Goal: Browse casually: Explore the website without a specific task or goal

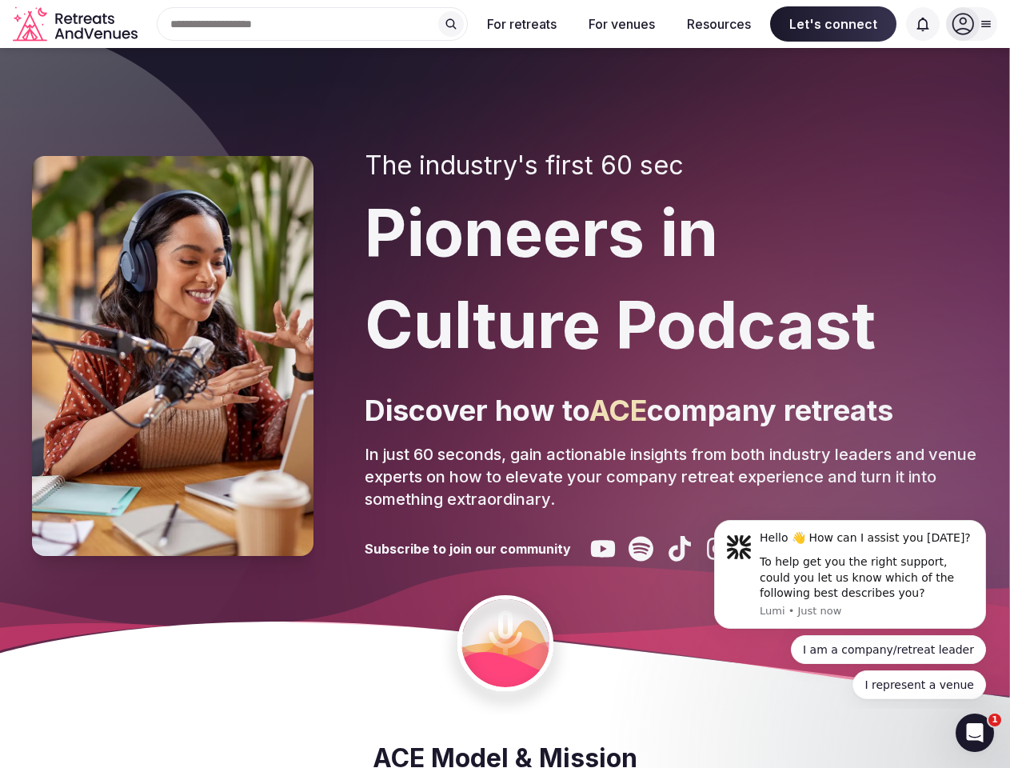
click at [505, 384] on div "The industry's first 60 sec Pioneers in Culture Podcast Discover how to ACE com…" at bounding box center [672, 355] width 614 height 411
click at [313, 24] on div "Search Popular Destinations [GEOGRAPHIC_DATA], [GEOGRAPHIC_DATA] [GEOGRAPHIC_DA…" at bounding box center [306, 24] width 324 height 34
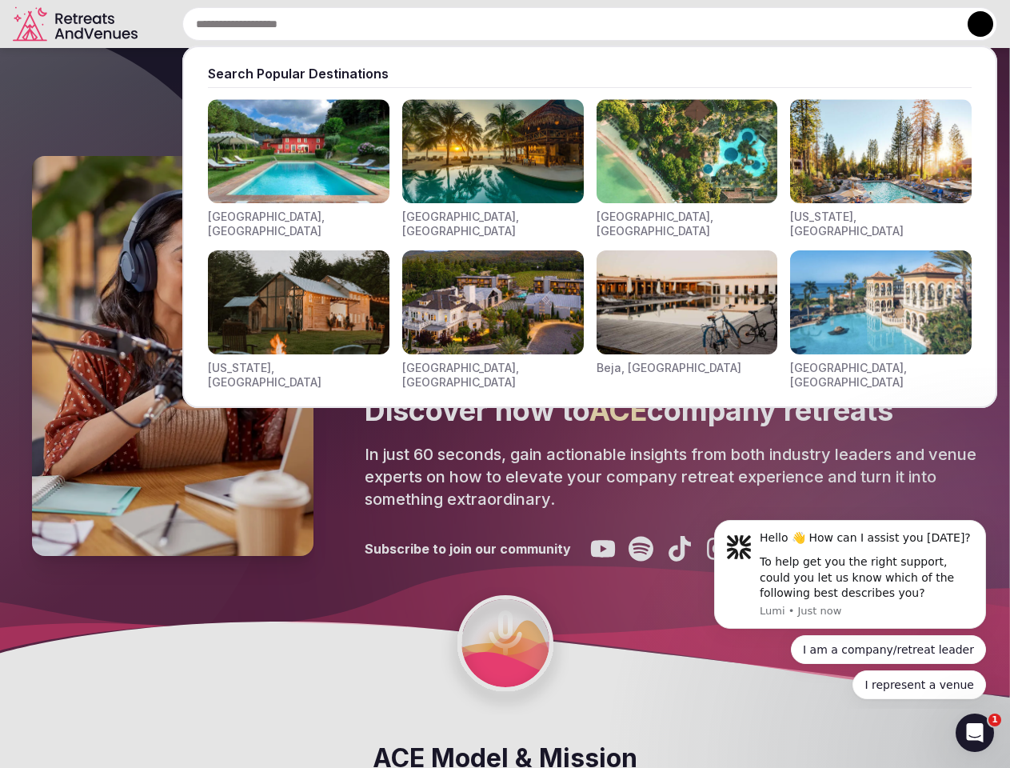
click at [451, 24] on input "text" at bounding box center [589, 24] width 815 height 34
click at [522, 24] on input "text" at bounding box center [589, 24] width 815 height 34
click at [622, 24] on input "text" at bounding box center [589, 24] width 815 height 34
click at [719, 24] on input "text" at bounding box center [589, 24] width 815 height 34
click at [834, 24] on input "text" at bounding box center [589, 24] width 815 height 34
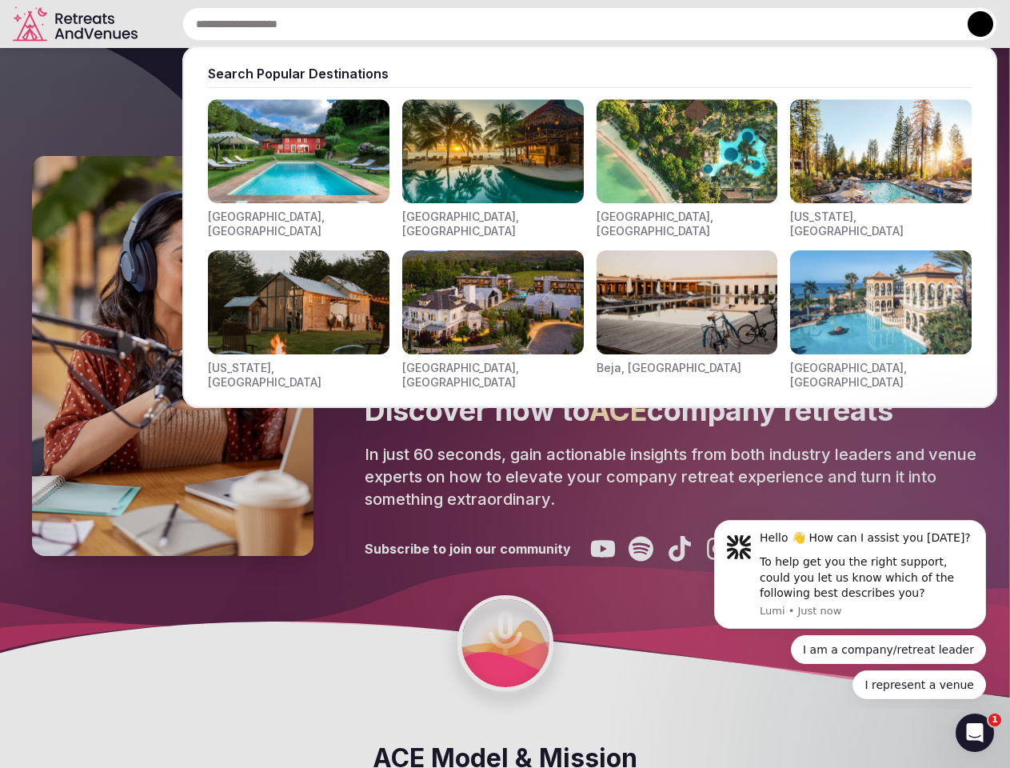
click at [923, 24] on input "text" at bounding box center [589, 24] width 815 height 34
click at [972, 24] on button at bounding box center [981, 24] width 26 height 26
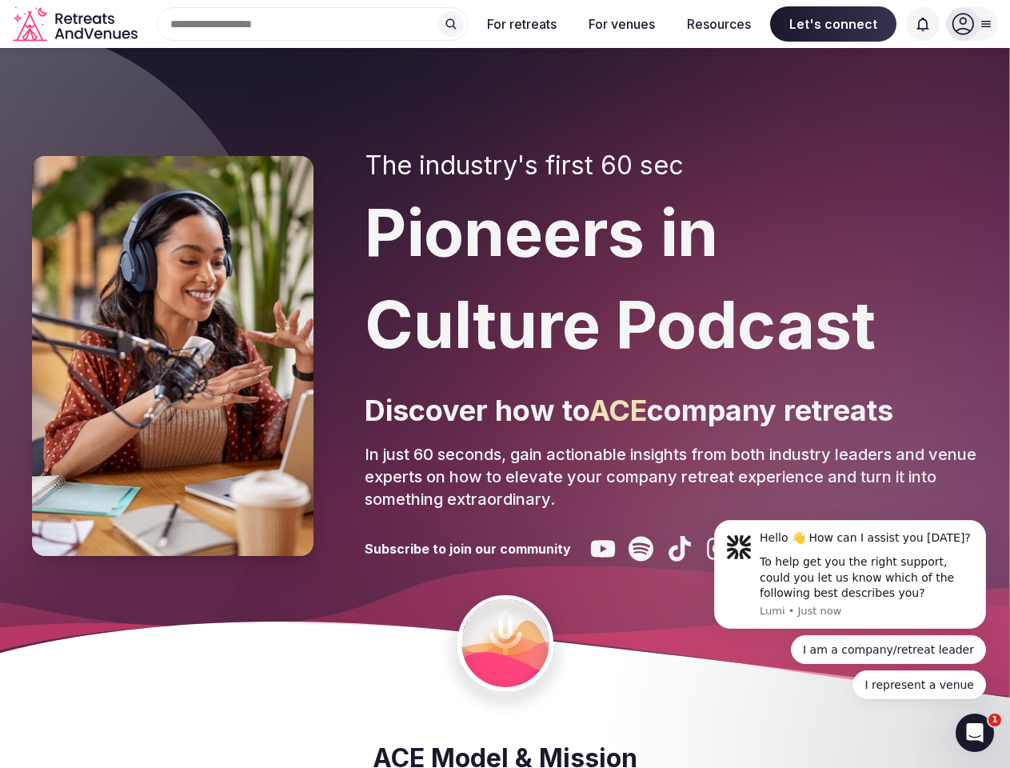
click at [850, 574] on div "To help get you the right support, could you let us know which of the following…" at bounding box center [867, 577] width 214 height 47
